Goal: Task Accomplishment & Management: Manage account settings

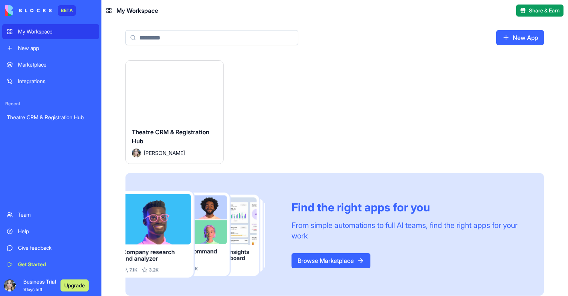
click at [193, 121] on div "Theatre CRM & Registration Hub [PERSON_NAME]" at bounding box center [174, 142] width 97 height 42
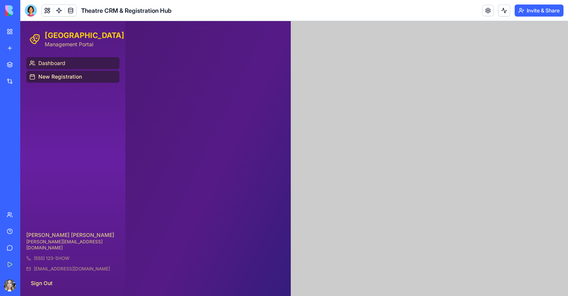
click at [68, 62] on link "Dashboard" at bounding box center [72, 63] width 93 height 12
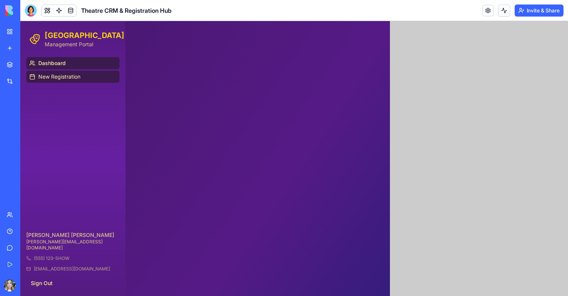
click at [67, 77] on span "New Registration" at bounding box center [59, 77] width 42 height 8
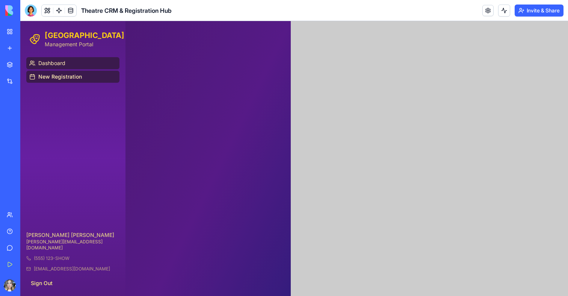
click at [67, 68] on link "Dashboard" at bounding box center [72, 63] width 93 height 12
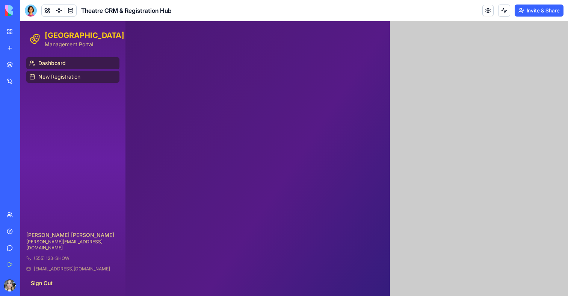
click at [67, 78] on span "New Registration" at bounding box center [59, 77] width 42 height 8
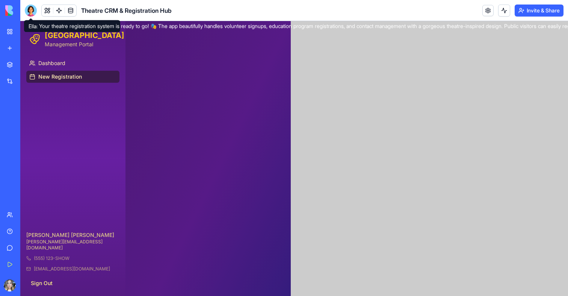
click at [35, 12] on div at bounding box center [31, 11] width 12 height 12
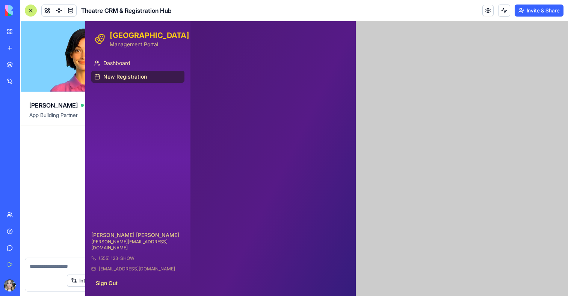
scroll to position [379, 0]
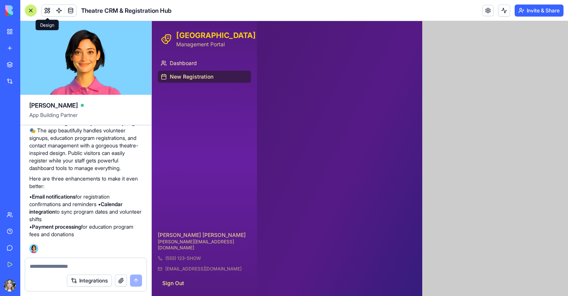
click at [50, 9] on button at bounding box center [47, 10] width 11 height 11
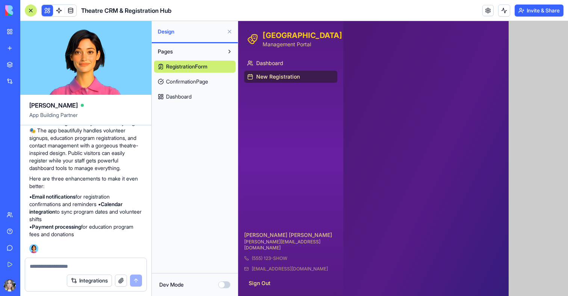
click at [199, 88] on div "RegistrationForm ConfirmationPage Dashboard" at bounding box center [195, 80] width 82 height 45
click at [194, 95] on link "Dashboard" at bounding box center [195, 97] width 82 height 12
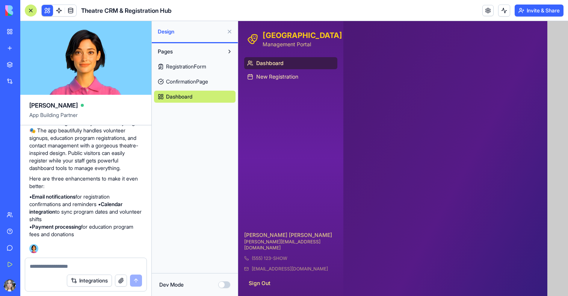
click at [194, 83] on span "ConfirmationPage" at bounding box center [187, 82] width 42 height 8
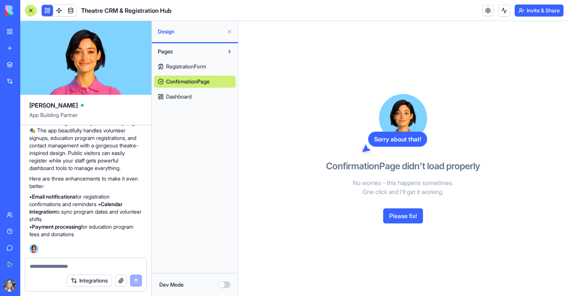
click at [192, 71] on link "RegistrationForm" at bounding box center [195, 67] width 82 height 12
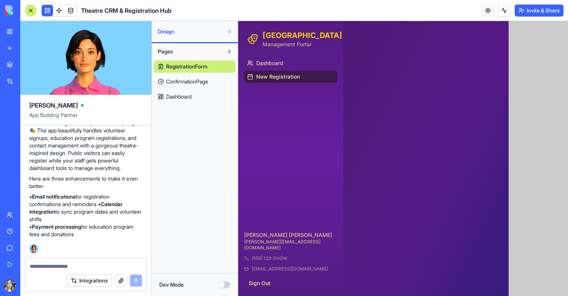
click at [192, 83] on span "ConfirmationPage" at bounding box center [187, 82] width 42 height 8
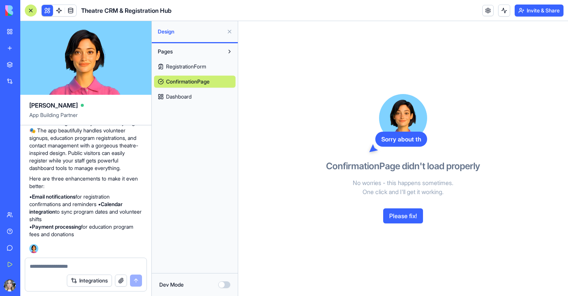
click at [390, 210] on button "Please fix!" at bounding box center [403, 215] width 40 height 15
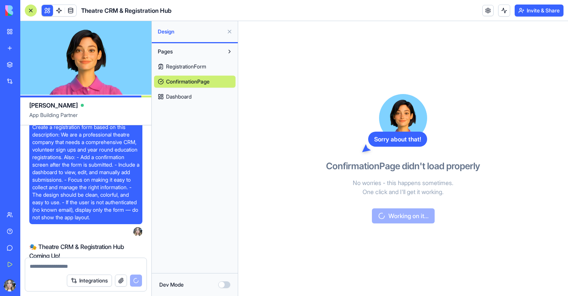
scroll to position [11, 0]
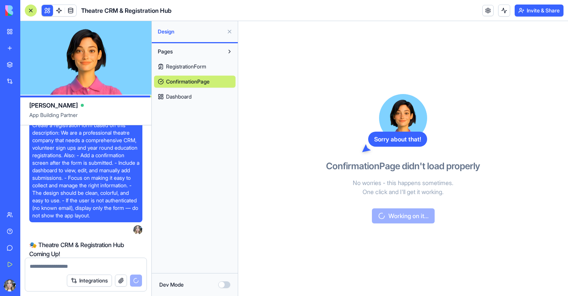
click at [179, 69] on span "RegistrationForm" at bounding box center [186, 67] width 40 height 8
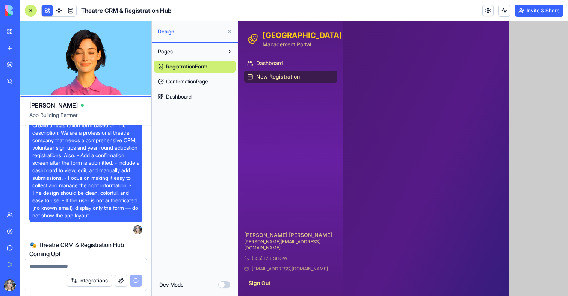
click at [393, 139] on div at bounding box center [403, 158] width 330 height 275
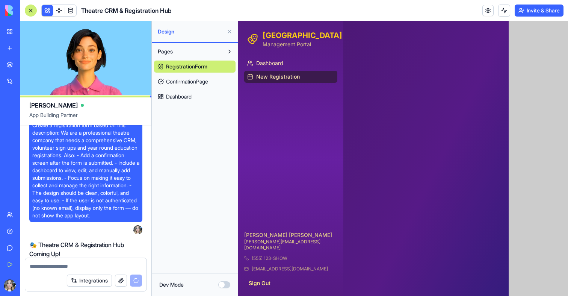
click at [231, 30] on button at bounding box center [230, 32] width 12 height 12
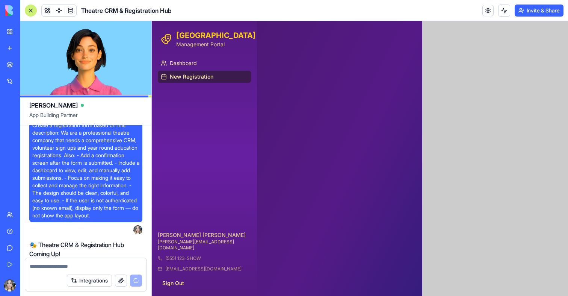
click at [436, 110] on div at bounding box center [360, 158] width 416 height 275
click at [421, 117] on div at bounding box center [360, 158] width 416 height 275
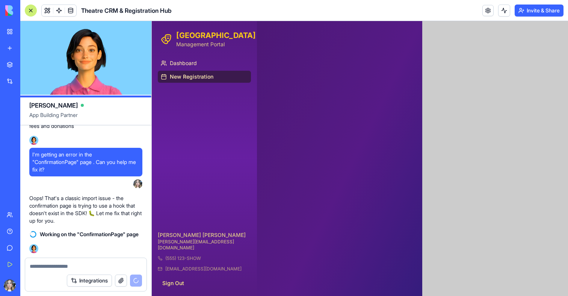
scroll to position [495, 0]
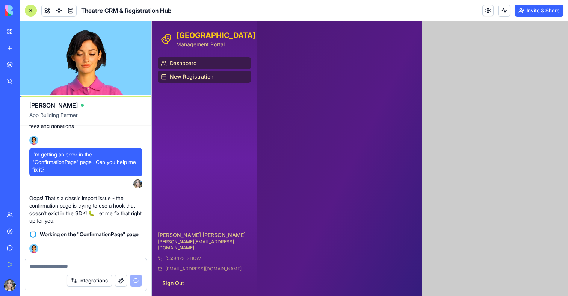
click at [194, 63] on span "Dashboard" at bounding box center [183, 63] width 27 height 8
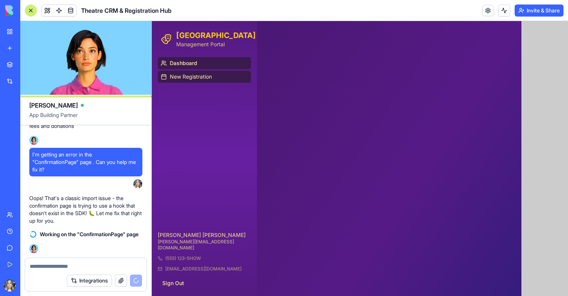
click at [198, 75] on span "New Registration" at bounding box center [191, 77] width 42 height 8
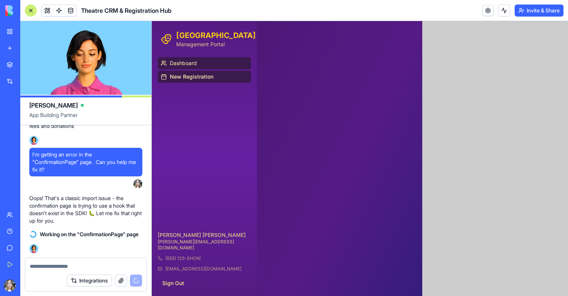
click at [199, 59] on link "Dashboard" at bounding box center [204, 63] width 93 height 12
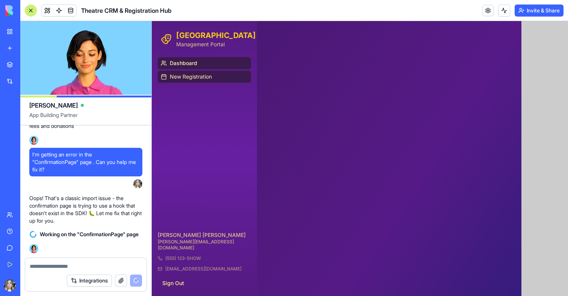
click at [200, 73] on span "New Registration" at bounding box center [191, 77] width 42 height 8
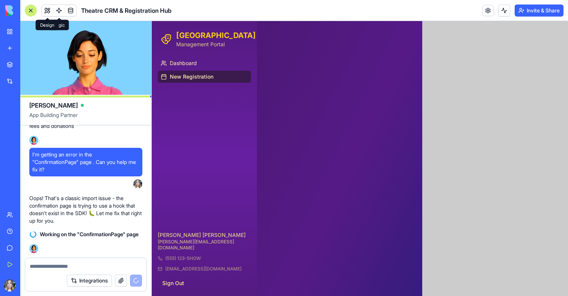
click at [48, 14] on button at bounding box center [47, 10] width 11 height 11
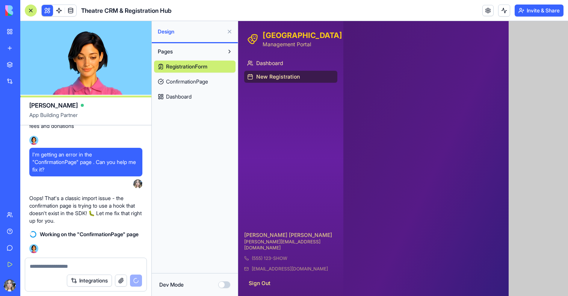
click at [233, 288] on div "Dev Mode" at bounding box center [195, 284] width 86 height 23
click at [230, 288] on div "Dev Mode" at bounding box center [194, 285] width 71 height 8
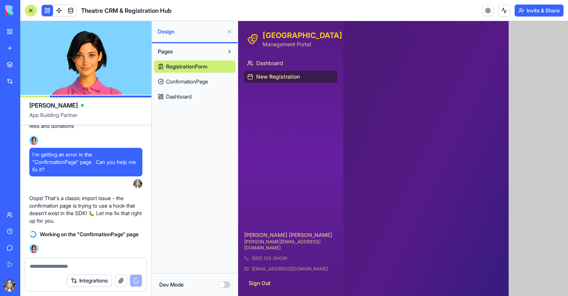
click at [227, 287] on button "Dev Mode" at bounding box center [224, 284] width 12 height 7
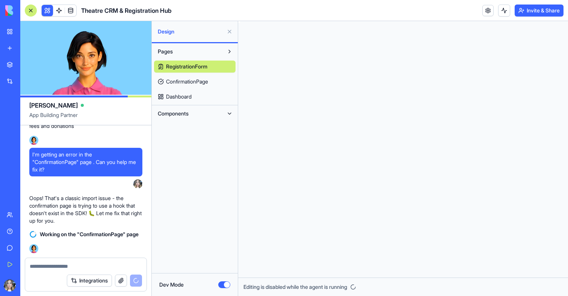
scroll to position [54, 0]
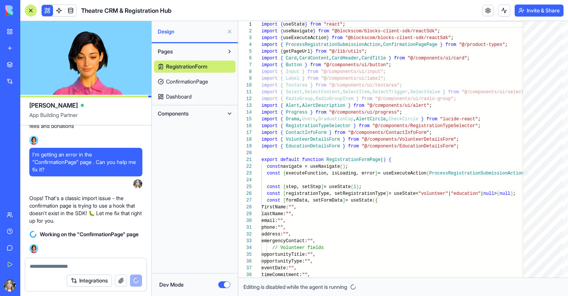
click at [227, 287] on button "Dev Mode" at bounding box center [224, 284] width 12 height 7
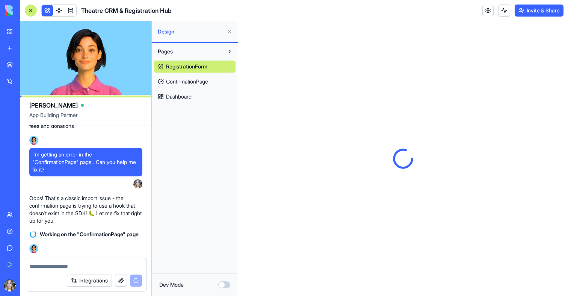
scroll to position [508, 0]
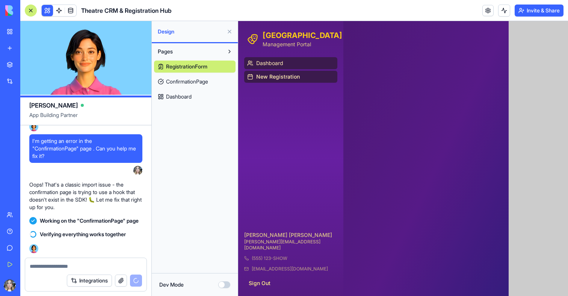
click at [257, 64] on span "Dashboard" at bounding box center [269, 63] width 27 height 8
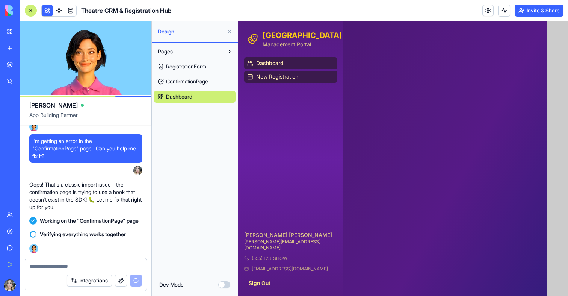
click at [259, 72] on link "New Registration" at bounding box center [290, 77] width 93 height 12
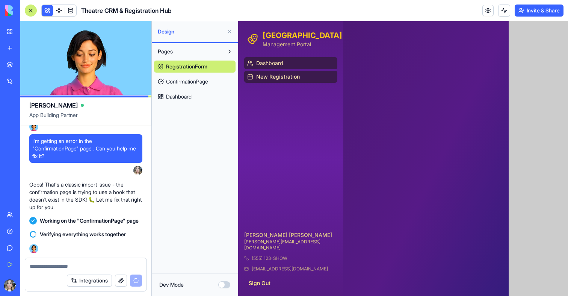
click at [258, 64] on span "Dashboard" at bounding box center [269, 63] width 27 height 8
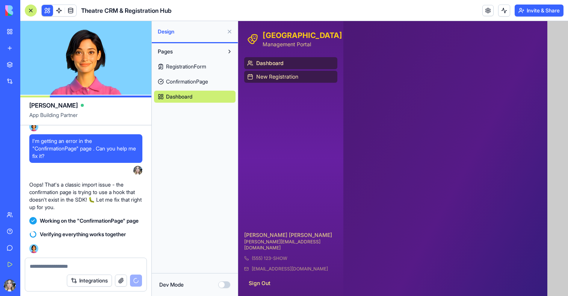
click at [258, 75] on span "New Registration" at bounding box center [277, 77] width 42 height 8
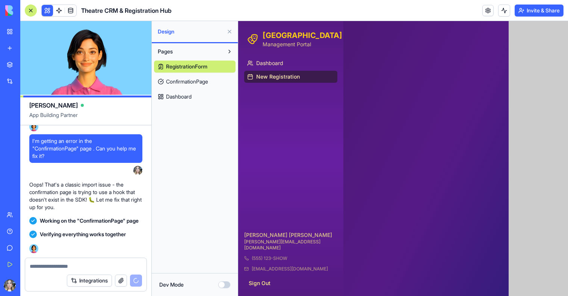
click at [254, 66] on link "Dashboard" at bounding box center [290, 63] width 93 height 12
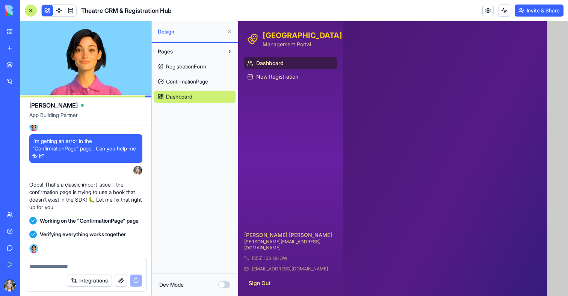
click at [202, 82] on span "ConfirmationPage" at bounding box center [187, 82] width 42 height 8
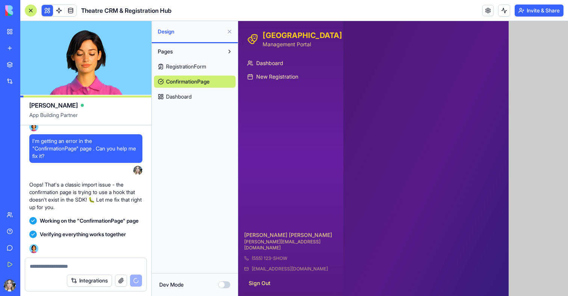
click at [195, 94] on link "Dashboard" at bounding box center [195, 97] width 82 height 12
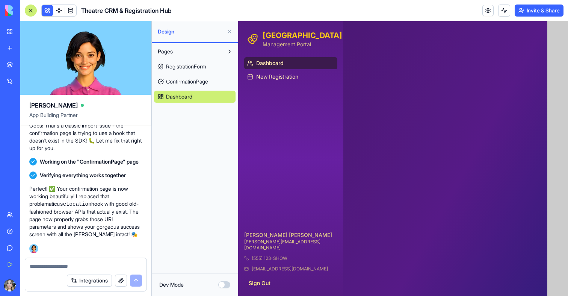
click at [203, 85] on span "ConfirmationPage" at bounding box center [187, 82] width 42 height 8
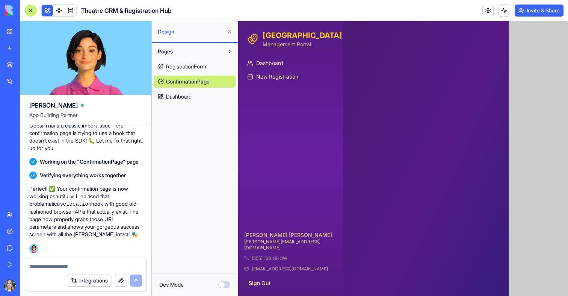
click at [203, 71] on link "RegistrationForm" at bounding box center [195, 67] width 82 height 12
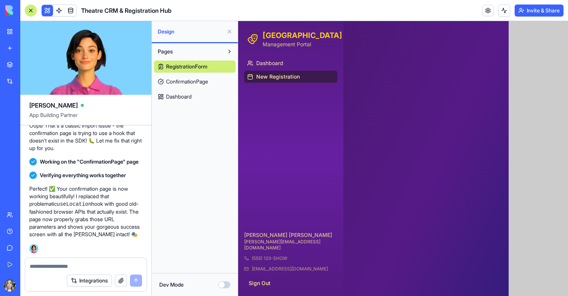
click at [203, 79] on span "ConfirmationPage" at bounding box center [187, 82] width 42 height 8
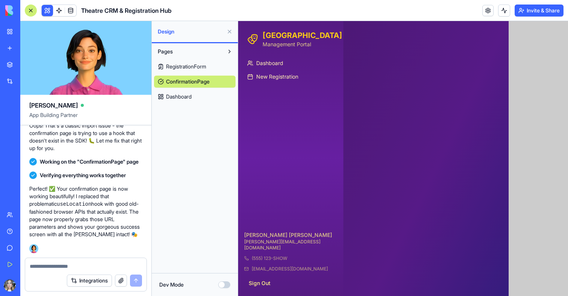
click at [198, 91] on link "Dashboard" at bounding box center [195, 97] width 82 height 12
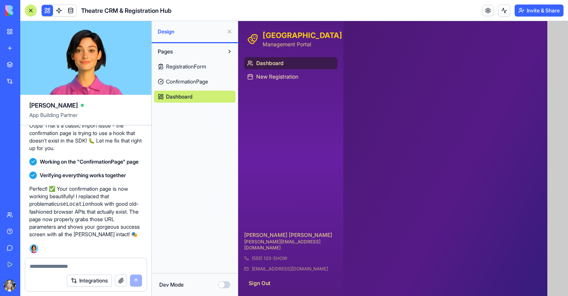
click at [229, 29] on button at bounding box center [230, 32] width 12 height 12
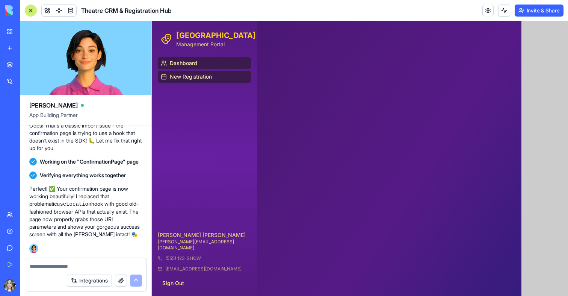
click at [201, 71] on link "New Registration" at bounding box center [204, 77] width 93 height 12
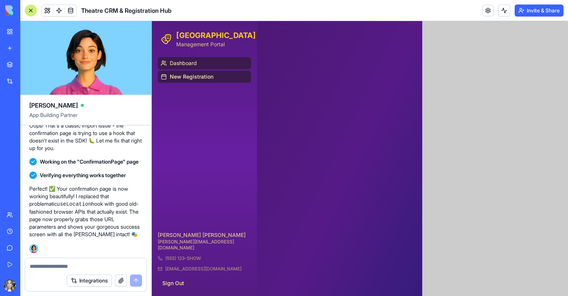
click at [200, 66] on link "Dashboard" at bounding box center [204, 63] width 93 height 12
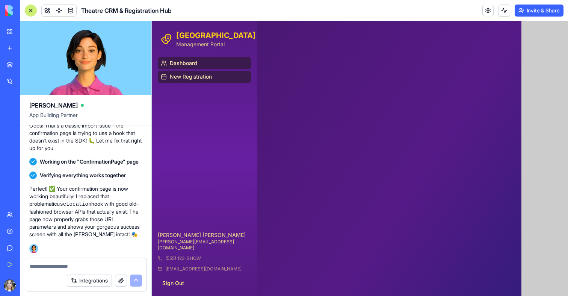
click at [203, 75] on span "New Registration" at bounding box center [191, 77] width 42 height 8
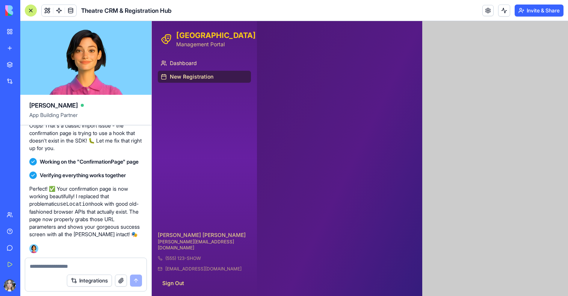
click at [334, 78] on div at bounding box center [360, 158] width 416 height 275
click at [342, 116] on div at bounding box center [360, 158] width 416 height 275
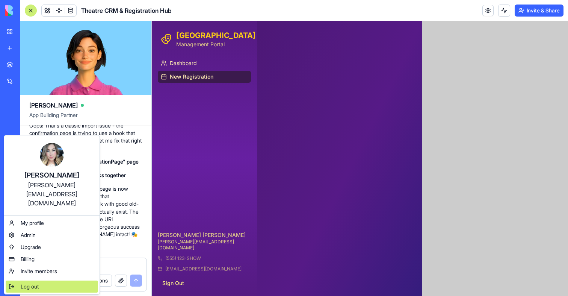
click at [25, 283] on span "Log out" at bounding box center [30, 287] width 18 height 8
